Goal: Task Accomplishment & Management: Manage account settings

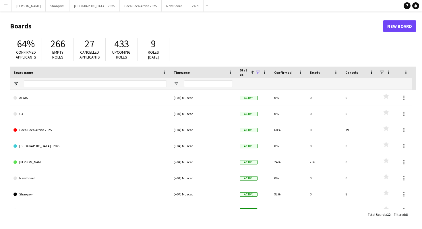
click at [4, 5] on app-icon "Menu" at bounding box center [5, 5] width 5 height 5
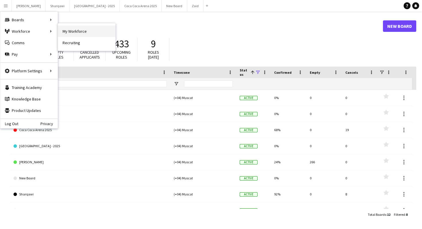
click at [74, 36] on link "My Workforce" at bounding box center [86, 31] width 57 height 11
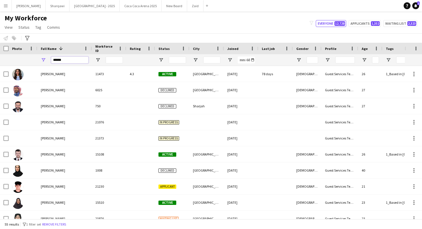
click at [77, 59] on input "******" at bounding box center [69, 60] width 37 height 7
type input "*"
click at [187, 1] on button "Zaid Close" at bounding box center [195, 5] width 16 height 11
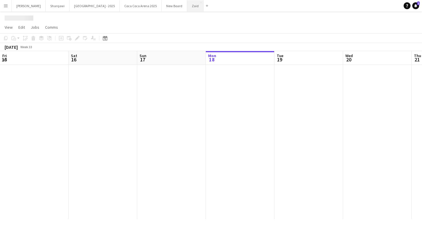
click at [187, 7] on button "Zaid Close" at bounding box center [195, 5] width 16 height 11
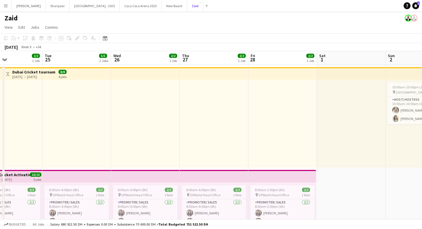
scroll to position [0, 156]
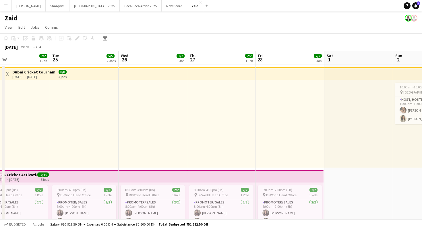
click at [7, 8] on button "Menu" at bounding box center [5, 5] width 11 height 11
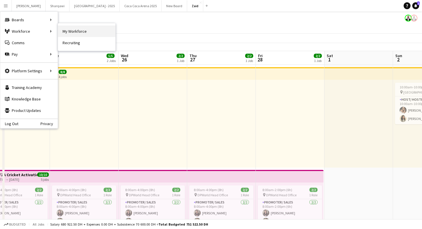
click at [66, 33] on link "My Workforce" at bounding box center [86, 31] width 57 height 11
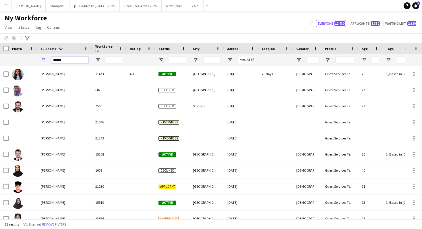
click at [75, 60] on input "******" at bounding box center [69, 60] width 37 height 7
click at [73, 57] on input "******" at bounding box center [69, 60] width 37 height 7
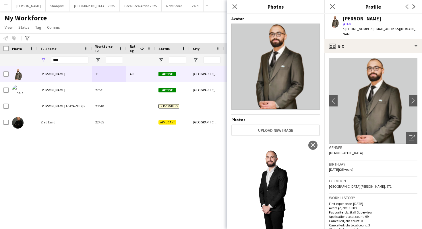
scroll to position [130, 0]
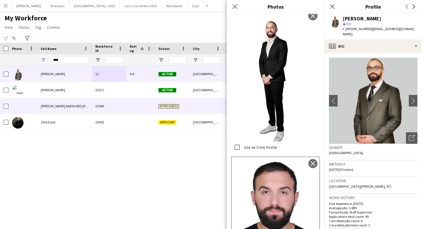
drag, startPoint x: 150, startPoint y: 92, endPoint x: 149, endPoint y: 85, distance: 6.6
click at [150, 92] on div at bounding box center [140, 90] width 29 height 16
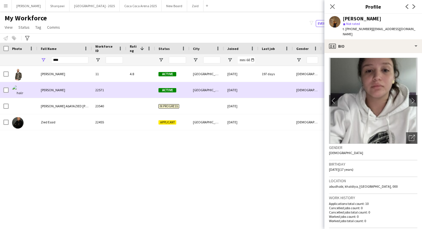
click at [140, 84] on div at bounding box center [140, 90] width 29 height 16
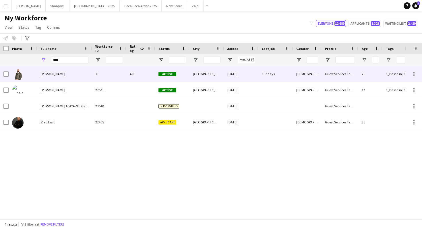
click at [160, 76] on span "Active" at bounding box center [168, 74] width 18 height 4
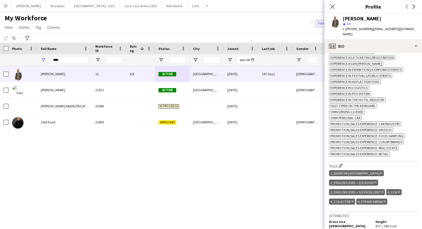
scroll to position [255, 0]
click at [27, 36] on div "Advanced filters" at bounding box center [27, 38] width 7 height 7
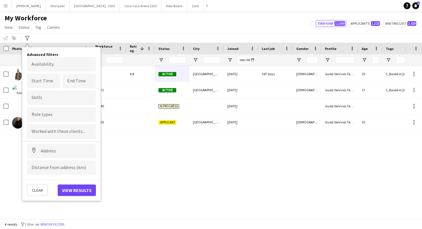
click at [69, 25] on div "My Workforce View Views Default view New view Update view Delete view Edit name…" at bounding box center [211, 24] width 422 height 20
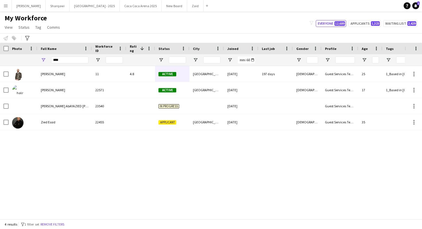
click at [68, 65] on div "****" at bounding box center [69, 59] width 37 height 11
click at [67, 60] on input "****" at bounding box center [69, 60] width 37 height 7
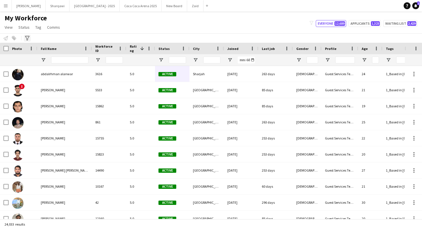
click at [27, 35] on div "Advanced filters" at bounding box center [27, 38] width 7 height 7
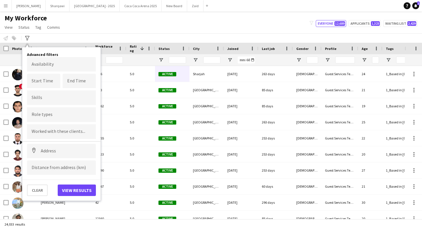
click at [67, 116] on input "Type to search role types..." at bounding box center [62, 114] width 60 height 5
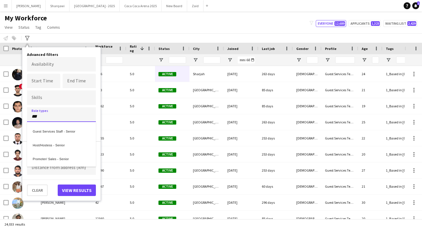
type input "***"
click at [72, 140] on div "Host/Hostess - Senior" at bounding box center [61, 145] width 69 height 14
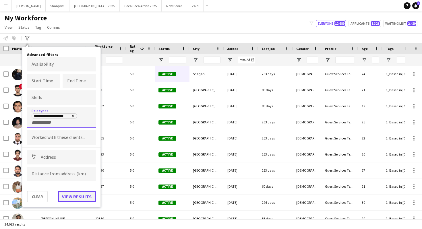
click at [82, 197] on button "View results" at bounding box center [77, 196] width 38 height 11
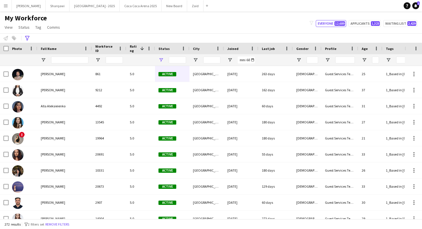
type input "**********"
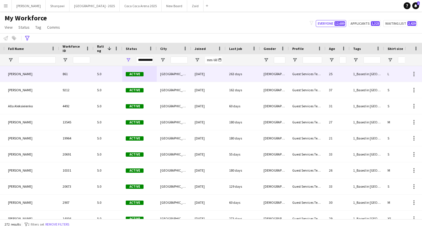
scroll to position [0, 40]
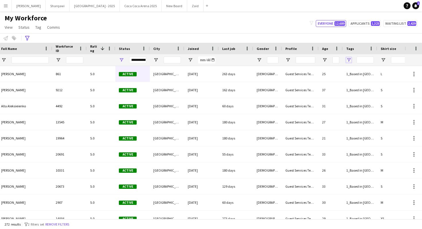
click at [348, 59] on span "Open Filter Menu" at bounding box center [349, 59] width 5 height 5
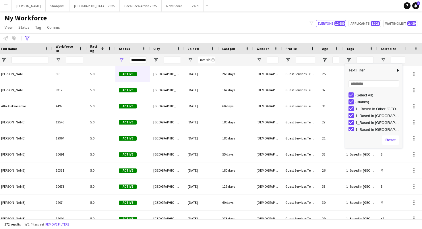
click at [362, 94] on div "(Select All)" at bounding box center [378, 95] width 45 height 4
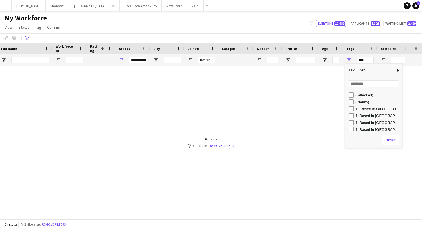
click at [365, 116] on div "1_Based in Abu Dhabi" at bounding box center [378, 116] width 45 height 4
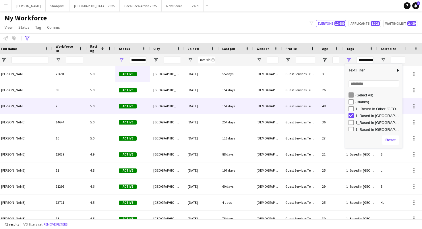
scroll to position [0, 0]
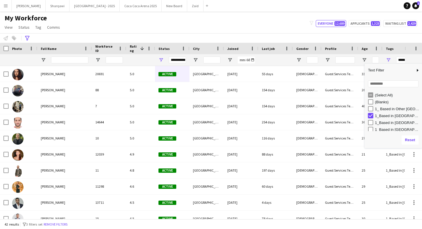
type input "***"
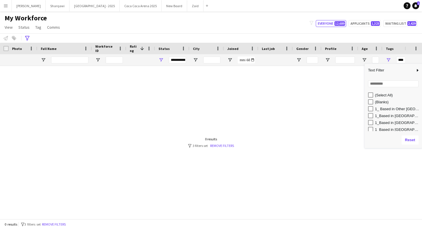
click at [390, 93] on div "(Select All)" at bounding box center [397, 95] width 45 height 4
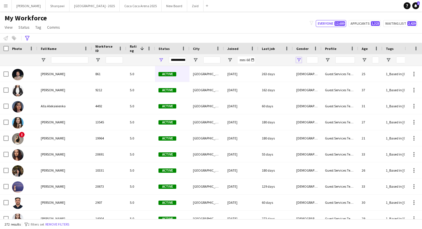
click at [301, 59] on span "Open Filter Menu" at bounding box center [299, 59] width 5 height 5
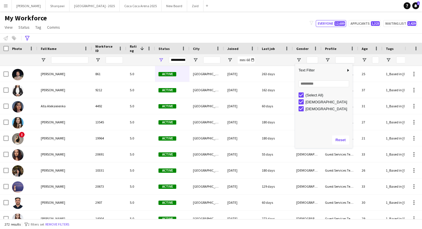
click at [308, 93] on div "(Select All)" at bounding box center [328, 95] width 45 height 4
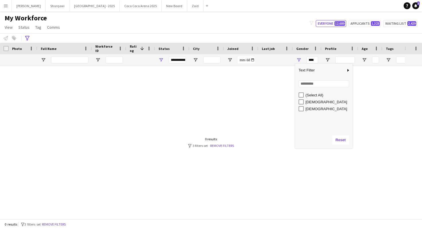
click at [309, 109] on div "[DEMOGRAPHIC_DATA]" at bounding box center [328, 109] width 45 height 4
type input "********"
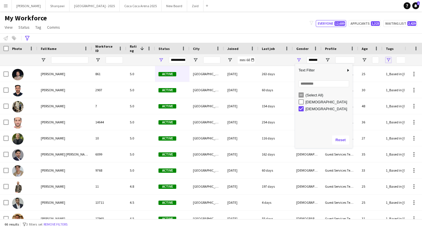
click at [389, 60] on span "Open Filter Menu" at bounding box center [388, 59] width 5 height 5
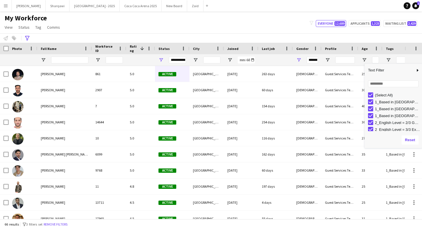
click at [385, 95] on div "(Select All)" at bounding box center [397, 95] width 45 height 4
type input "***"
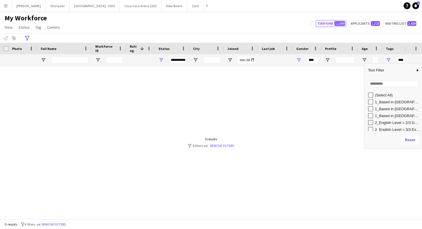
click at [385, 101] on div "1_Based in Abu Dhabi" at bounding box center [397, 102] width 45 height 4
type input "**********"
type input "********"
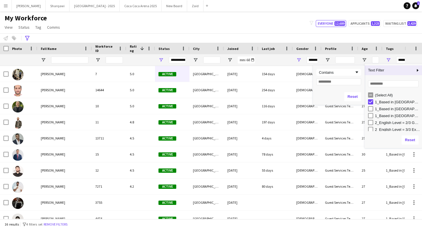
click at [420, 73] on span "Column Filter" at bounding box center [417, 70] width 5 height 5
click at [419, 72] on span "Column Filter" at bounding box center [417, 70] width 5 height 5
click at [417, 69] on span "Column Filter" at bounding box center [417, 70] width 5 height 5
click at [350, 65] on div at bounding box center [346, 59] width 20 height 11
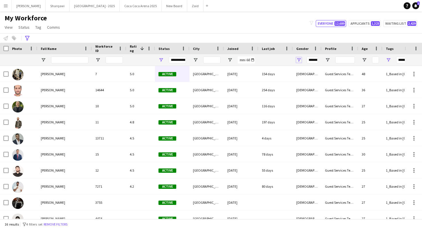
click at [300, 59] on span "Open Filter Menu" at bounding box center [299, 59] width 5 height 5
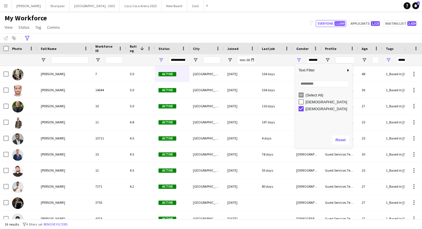
click at [313, 95] on div "(Select All)" at bounding box center [328, 95] width 45 height 4
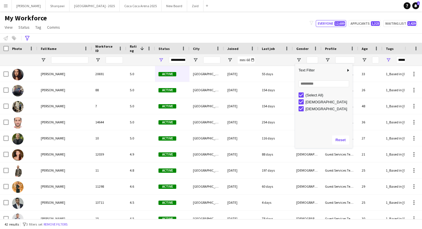
click at [364, 34] on div "**********" at bounding box center [211, 37] width 422 height 9
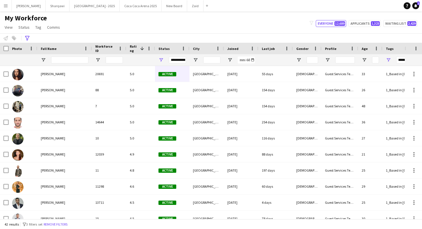
click at [388, 57] on div "**********" at bounding box center [400, 59] width 34 height 11
click at [388, 60] on span "Open Filter Menu" at bounding box center [388, 59] width 5 height 5
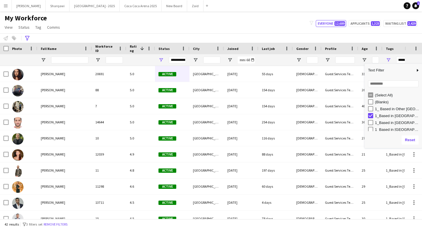
click at [386, 96] on div "(Select All)" at bounding box center [397, 95] width 45 height 4
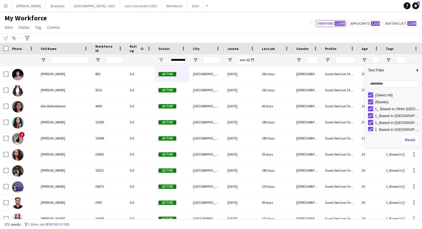
click at [386, 94] on div "(Select All)" at bounding box center [397, 95] width 45 height 4
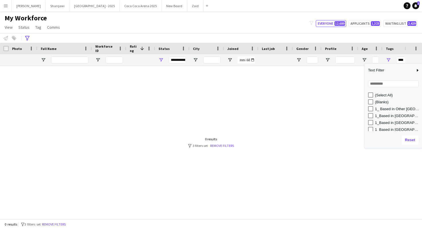
click at [383, 101] on div "(Blanks)" at bounding box center [397, 102] width 45 height 4
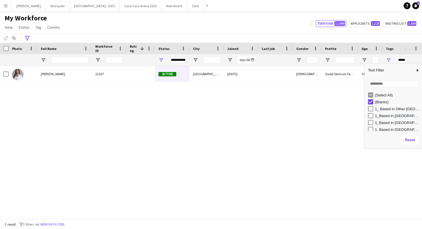
click at [305, 117] on div "Sihemt Azrou 22337 Active دبي 09-06-2025 Female Guest Services Team 30 XS" at bounding box center [202, 142] width 405 height 153
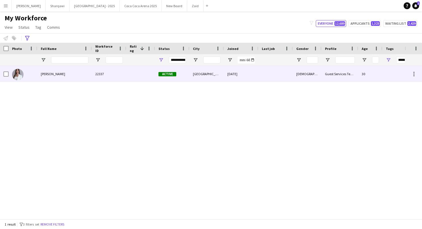
click at [286, 73] on div at bounding box center [276, 74] width 34 height 16
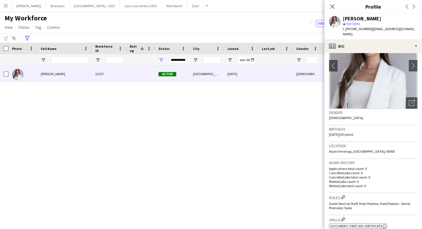
scroll to position [28, 0]
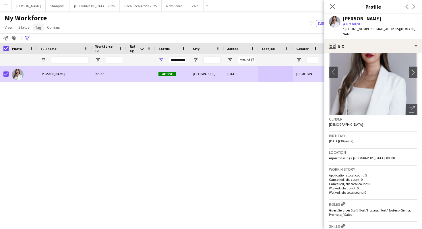
click at [36, 26] on span "Tag" at bounding box center [38, 27] width 6 height 5
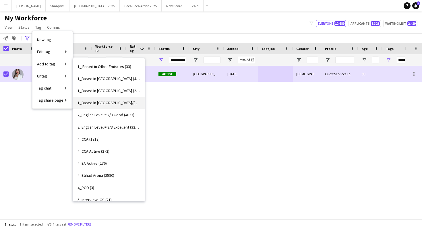
click at [108, 100] on link "1_Based in Dubai/Sharjah/Ajman (3048)" at bounding box center [109, 103] width 72 height 12
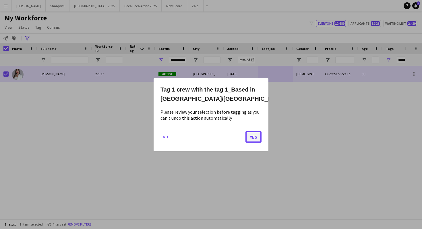
click at [253, 139] on button "Yes" at bounding box center [254, 136] width 16 height 11
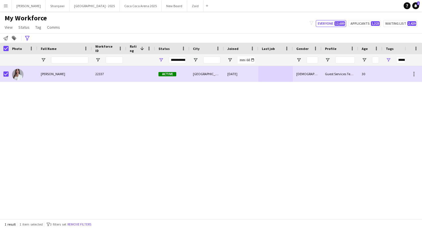
type input "***"
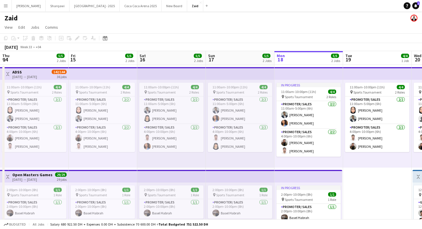
scroll to position [0, 137]
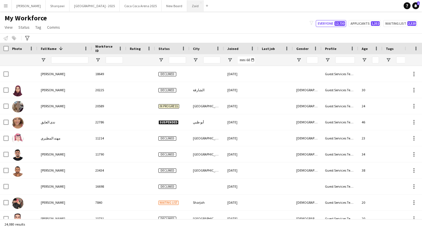
click at [187, 9] on button "Zaid Close" at bounding box center [195, 5] width 16 height 11
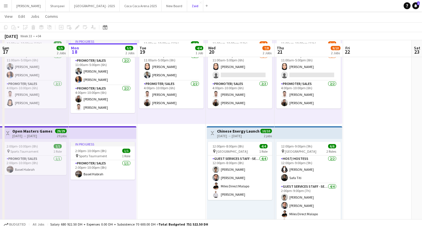
scroll to position [52, 0]
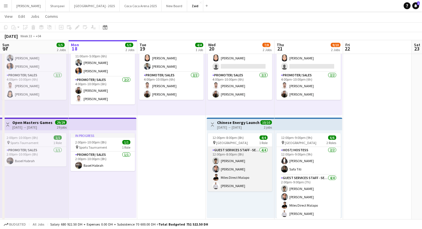
click at [235, 182] on app-card-role "Guest Services Staff - Senior 4/4 12:00pm-8:00pm (8h) Khalil Muhammad Solomon T…" at bounding box center [240, 169] width 64 height 45
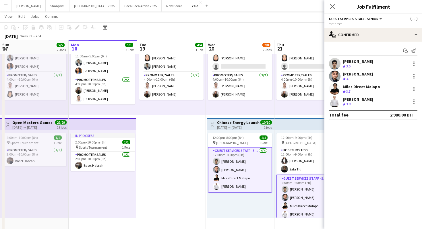
scroll to position [0, 137]
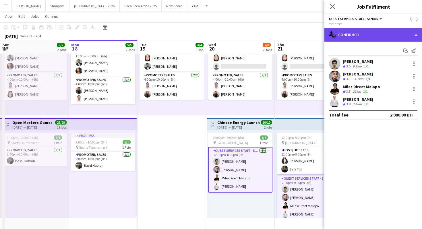
click at [376, 35] on div "single-neutral-actions-check-2 Confirmed" at bounding box center [374, 35] width 98 height 14
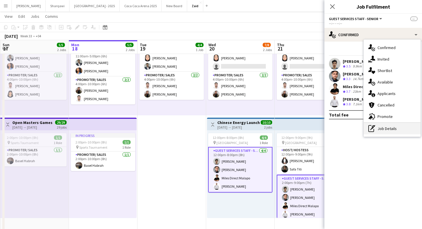
click at [395, 126] on div "pen-write Job Details" at bounding box center [392, 128] width 57 height 11
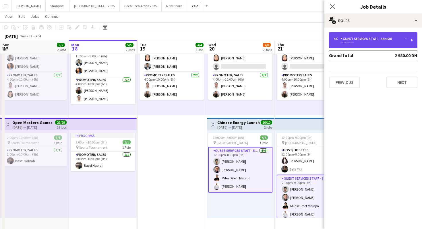
click at [377, 38] on div "Guest Services Staff - Senior" at bounding box center [368, 39] width 54 height 4
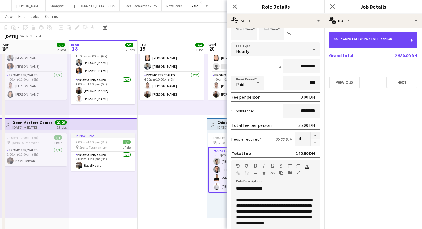
scroll to position [22, 0]
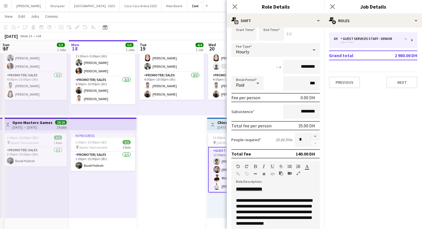
click at [204, 186] on app-date-cell "11:00am-10:00pm (11h) 4/4 pin Sports Tournament 2 Roles Promoter/ Sales 2/2 11:…" at bounding box center [172, 143] width 69 height 260
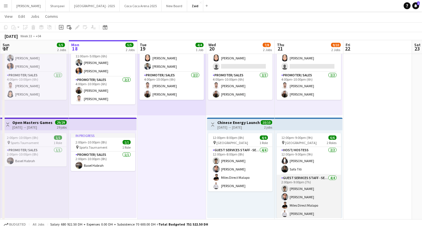
click at [299, 188] on app-card-role "Guest Services Staff - Senior 4/4 2:00pm-9:00pm (7h) Khalil Muhammad Solomon Th…" at bounding box center [309, 197] width 64 height 45
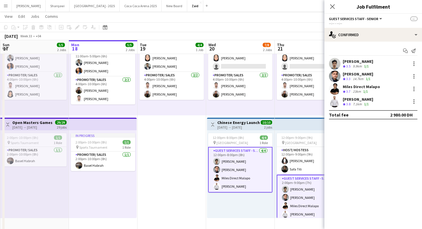
click at [306, 192] on app-card-role "Guest Services Staff - Senior 4/4 2:00pm-9:00pm (7h) Khalil Muhammad Solomon Th…" at bounding box center [309, 198] width 64 height 46
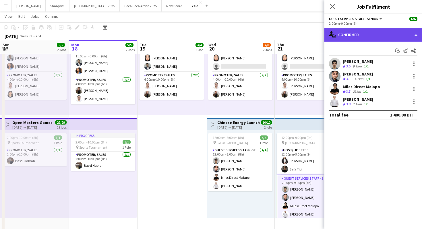
click at [386, 32] on div "single-neutral-actions-check-2 Confirmed" at bounding box center [374, 35] width 98 height 14
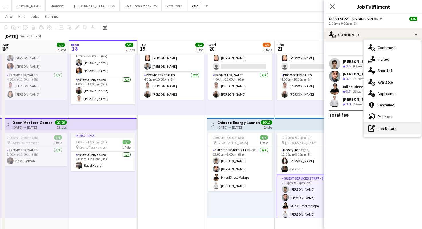
click at [396, 130] on div "pen-write Job Details" at bounding box center [392, 128] width 57 height 11
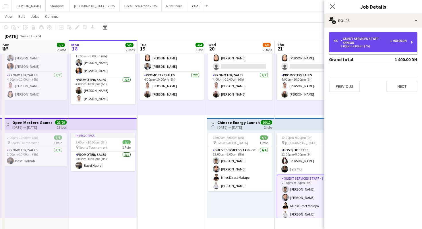
click at [367, 46] on div "2:00pm-9:00pm (7h)" at bounding box center [370, 46] width 73 height 3
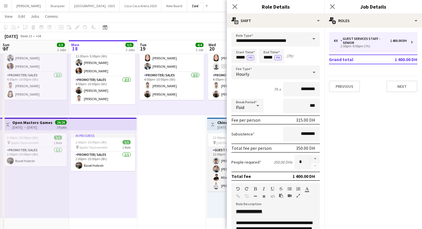
click at [212, 173] on app-card-role "Guest Services Staff - Senior 4/4 12:00pm-8:00pm (8h) Khalil Muhammad Solomon T…" at bounding box center [240, 169] width 64 height 45
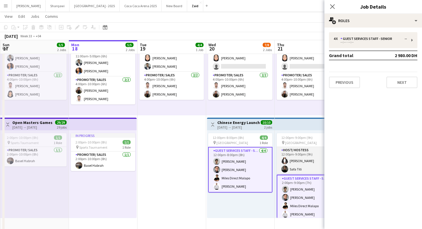
click at [312, 155] on app-card-role "Host/ Hostess 2/2 12:00pm-9:00pm (9h) Akbari Parker Safa Titi" at bounding box center [309, 161] width 64 height 28
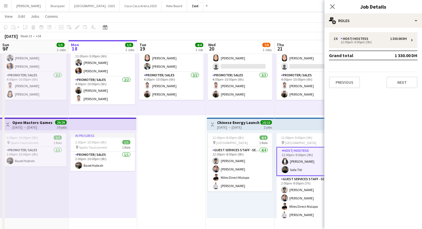
click at [312, 155] on app-card-role "Host/ Hostess 2/2 12:00pm-9:00pm (9h) Akbari Parker Safa Titi" at bounding box center [309, 161] width 64 height 29
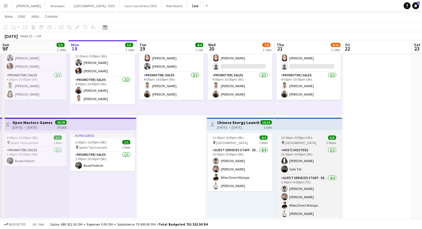
click at [322, 143] on div "pin Grand Hayat Ballroom 2 Roles" at bounding box center [309, 142] width 64 height 5
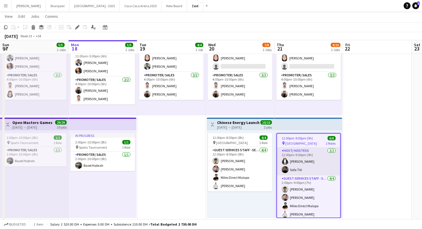
click at [322, 154] on app-card-role "Host/ Hostess 2/2 12:00pm-9:00pm (9h) Akbari Parker Safa Titi" at bounding box center [308, 162] width 63 height 28
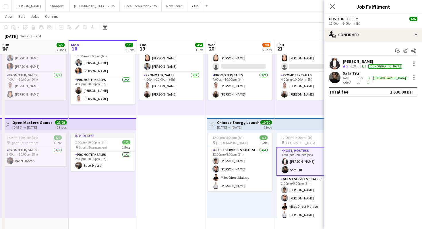
click at [322, 154] on app-card-role "Host/ Hostess 2/2 12:00pm-9:00pm (9h) Akbari Parker Safa Titi" at bounding box center [309, 161] width 64 height 29
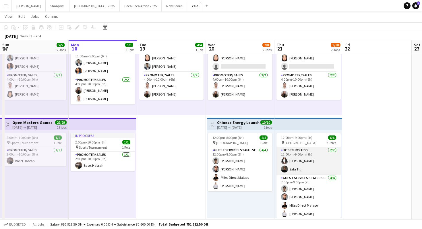
click at [322, 154] on app-card-role "Host/ Hostess 2/2 12:00pm-9:00pm (9h) Akbari Parker Safa Titi" at bounding box center [309, 161] width 64 height 28
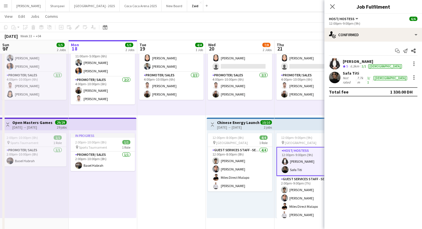
click at [390, 26] on div "12:00pm-9:00pm (9h)" at bounding box center [373, 23] width 88 height 4
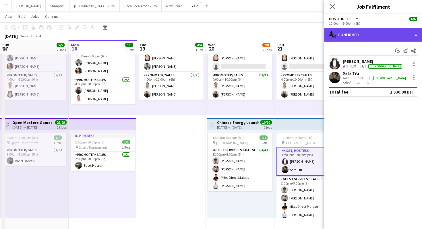
click at [390, 35] on div "single-neutral-actions-check-2 Confirmed" at bounding box center [374, 35] width 98 height 14
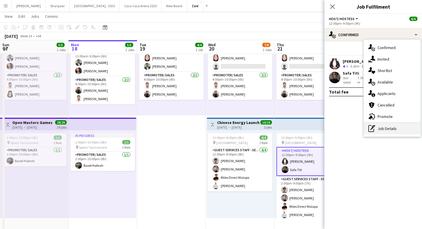
click at [388, 126] on div "pen-write Job Details" at bounding box center [392, 128] width 57 height 11
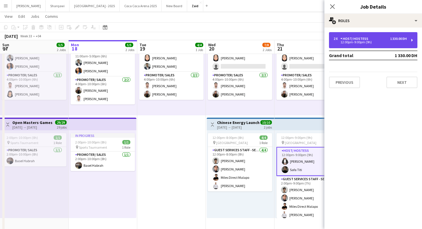
click at [379, 44] on div "2 x Host/ Hostess 1 330.00 DH 12:00pm-9:00pm (9h)" at bounding box center [373, 40] width 88 height 16
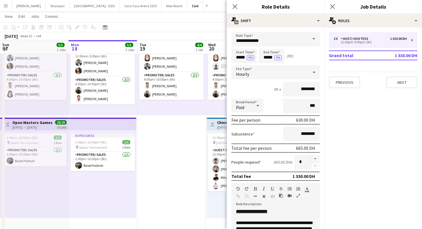
click at [205, 142] on app-date-cell "11:00am-10:00pm (11h) 4/4 pin Sports Tournament 2 Roles Promoter/ Sales 2/2 11:…" at bounding box center [171, 143] width 69 height 260
